Goal: Information Seeking & Learning: Learn about a topic

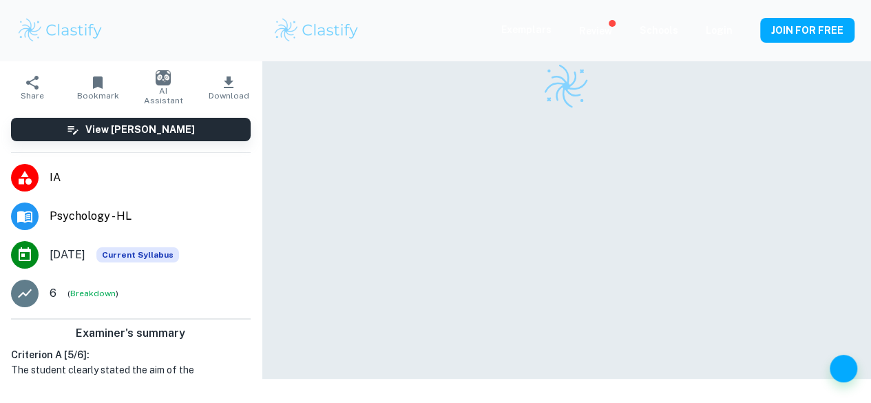
scroll to position [84, 0]
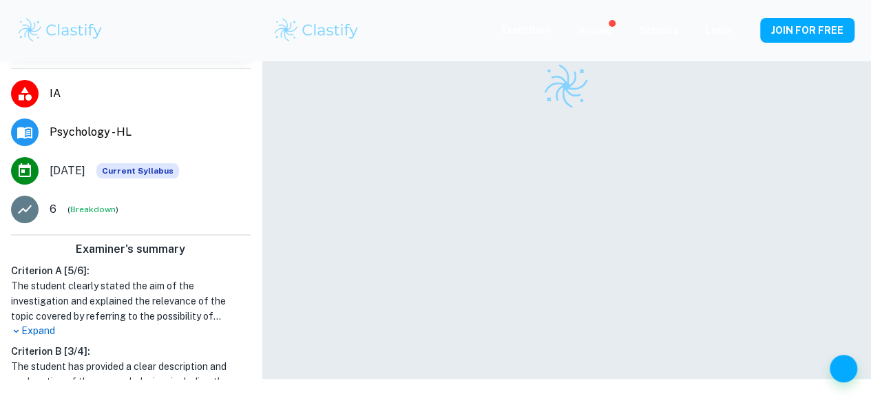
click at [44, 325] on p "Expand" at bounding box center [131, 331] width 240 height 14
click at [51, 331] on p "Expand" at bounding box center [131, 331] width 240 height 14
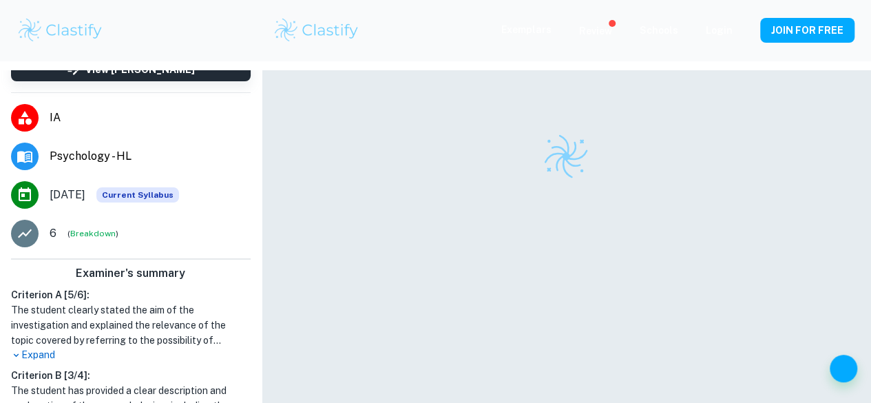
scroll to position [70, 0]
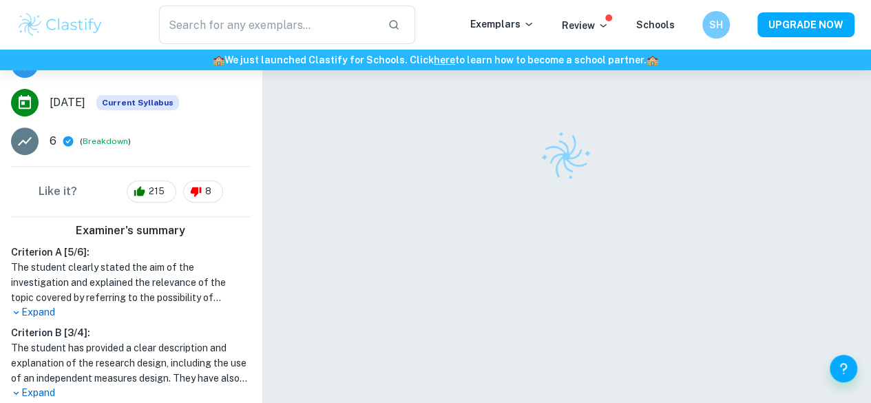
scroll to position [309, 0]
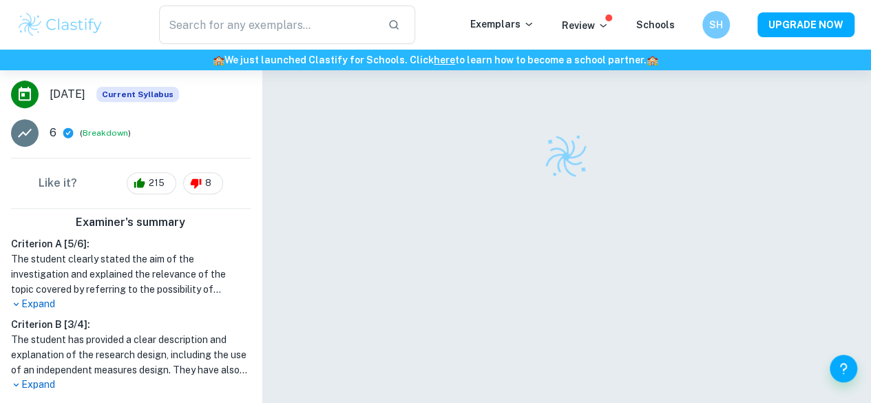
click at [41, 297] on p "Expand" at bounding box center [131, 304] width 240 height 14
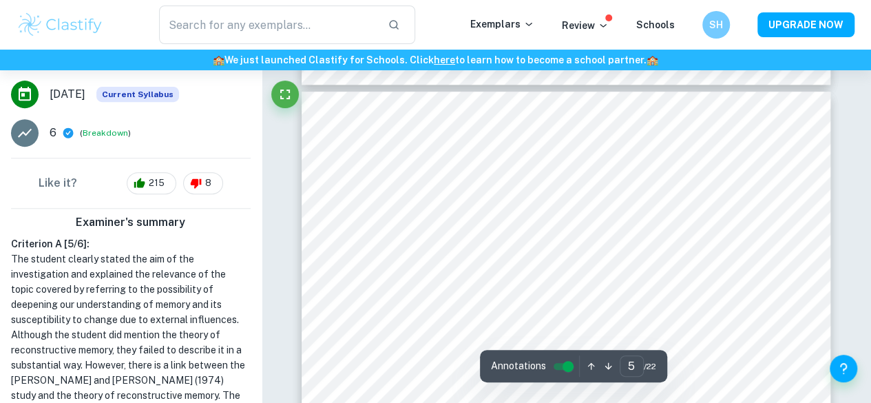
scroll to position [2974, 0]
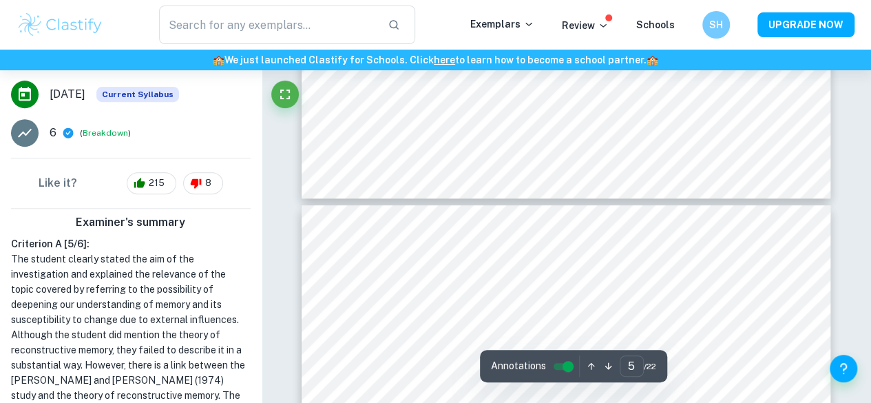
type input "4"
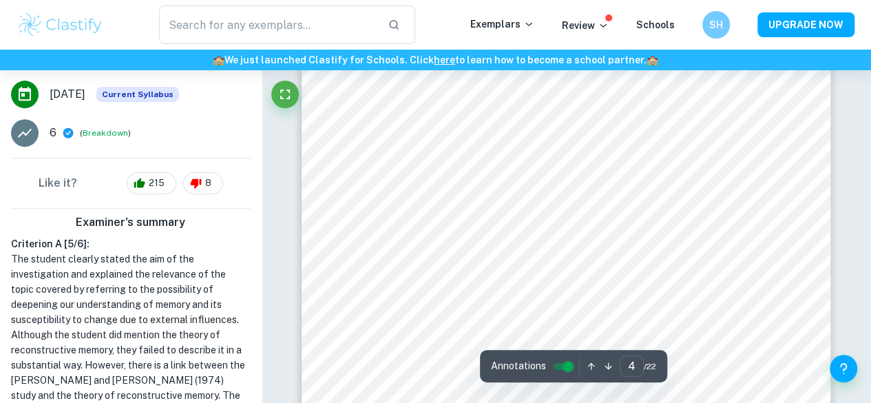
scroll to position [0, 0]
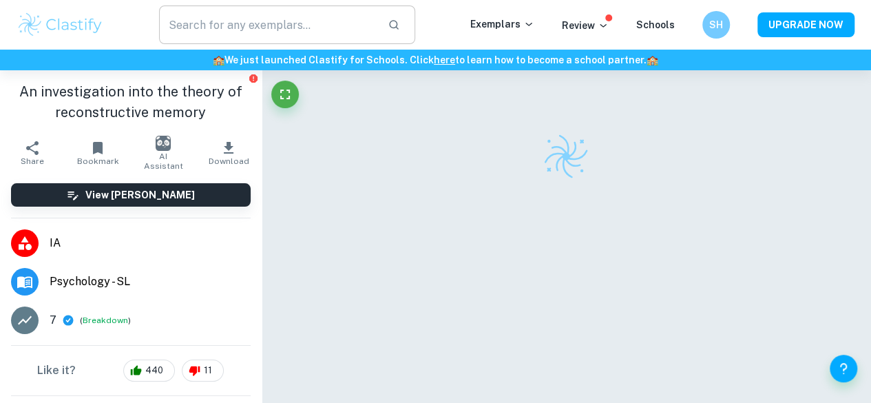
click at [278, 32] on input "text" at bounding box center [268, 25] width 218 height 39
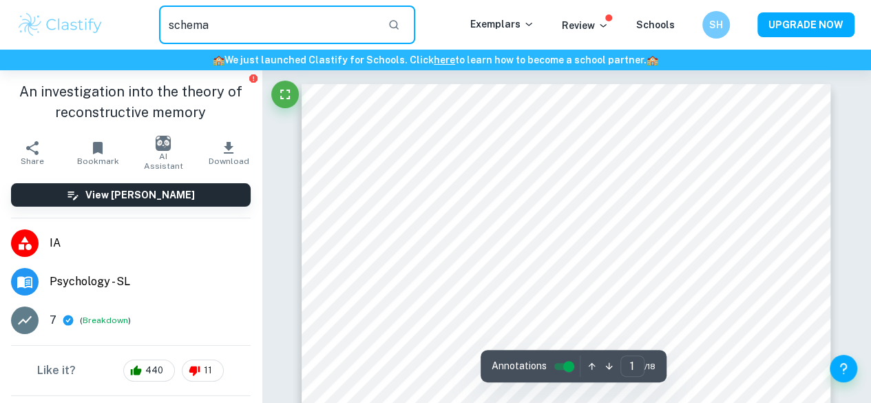
type input "schema"
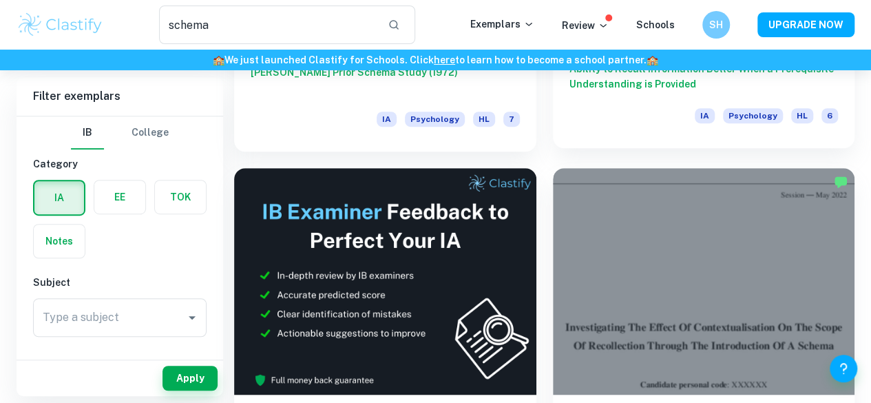
scroll to position [351, 0]
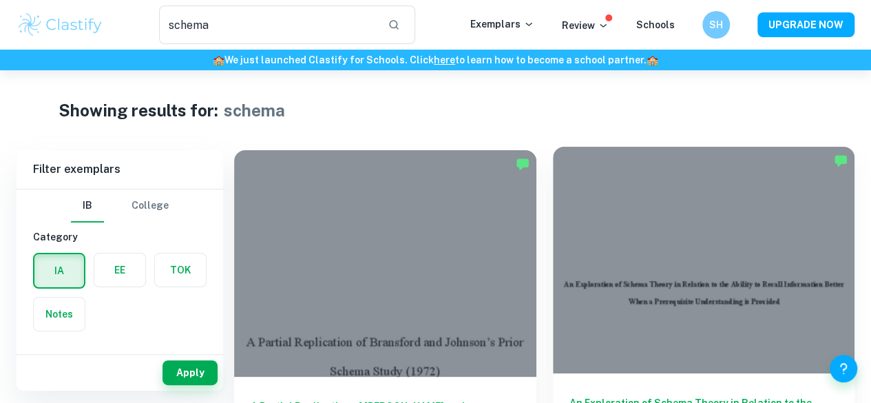
click at [565, 191] on div at bounding box center [704, 260] width 302 height 227
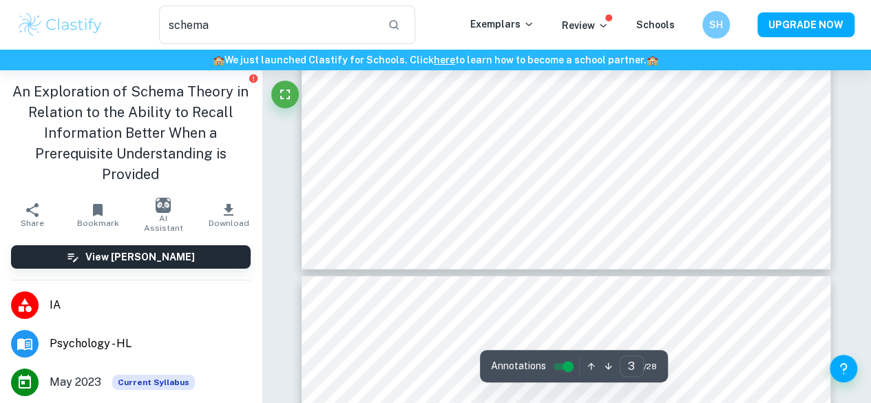
scroll to position [2044, 0]
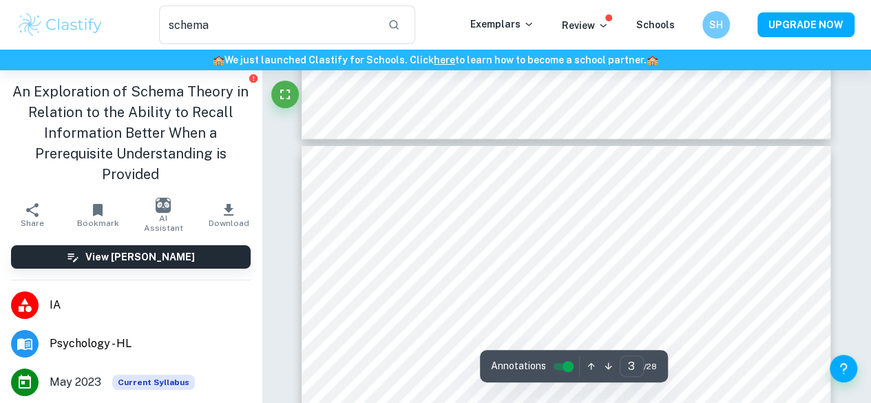
type input "4"
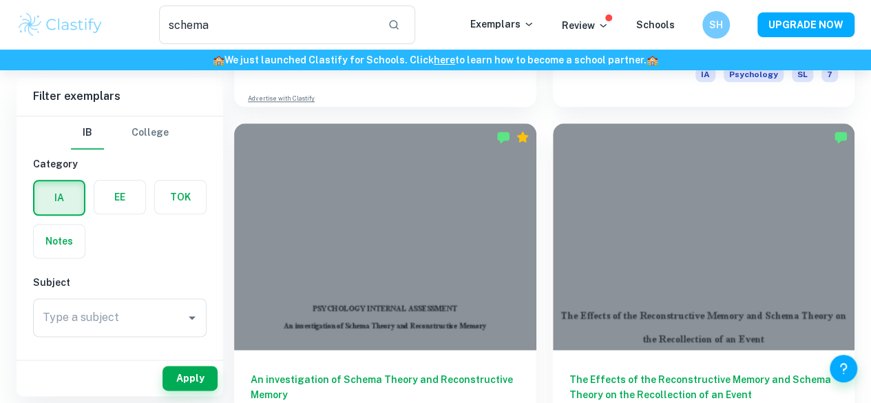
scroll to position [990, 0]
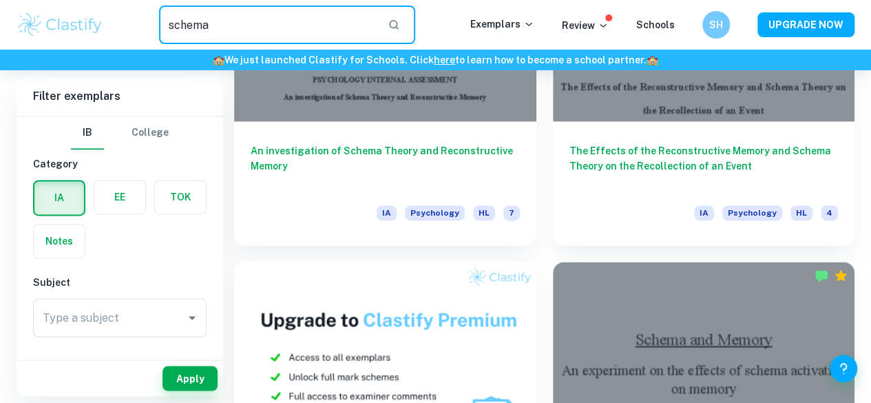
click at [335, 38] on input "schema" at bounding box center [268, 25] width 218 height 39
type input "loftus and palmar"
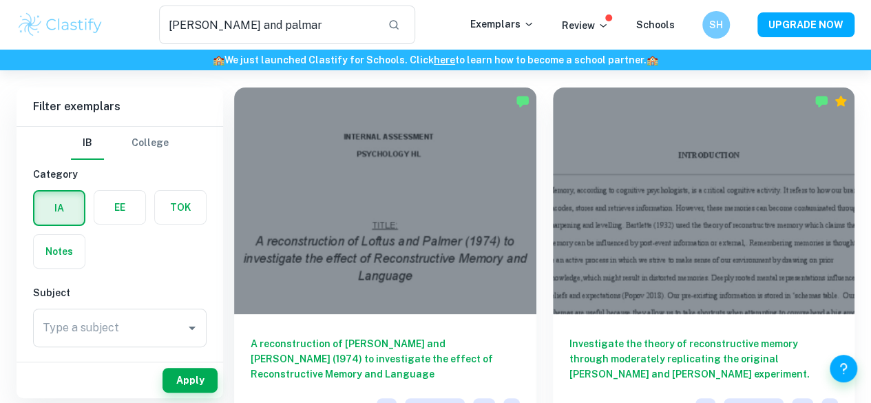
scroll to position [70, 0]
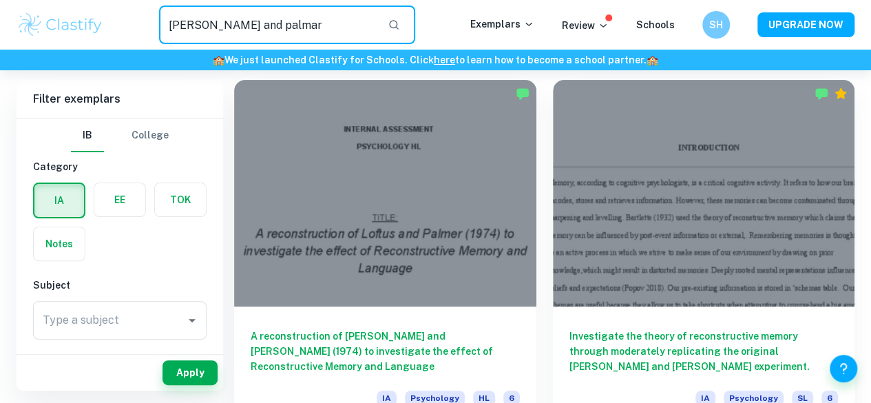
click at [258, 32] on input "loftus and palmar" at bounding box center [268, 25] width 218 height 39
